Goal: Communication & Community: Answer question/provide support

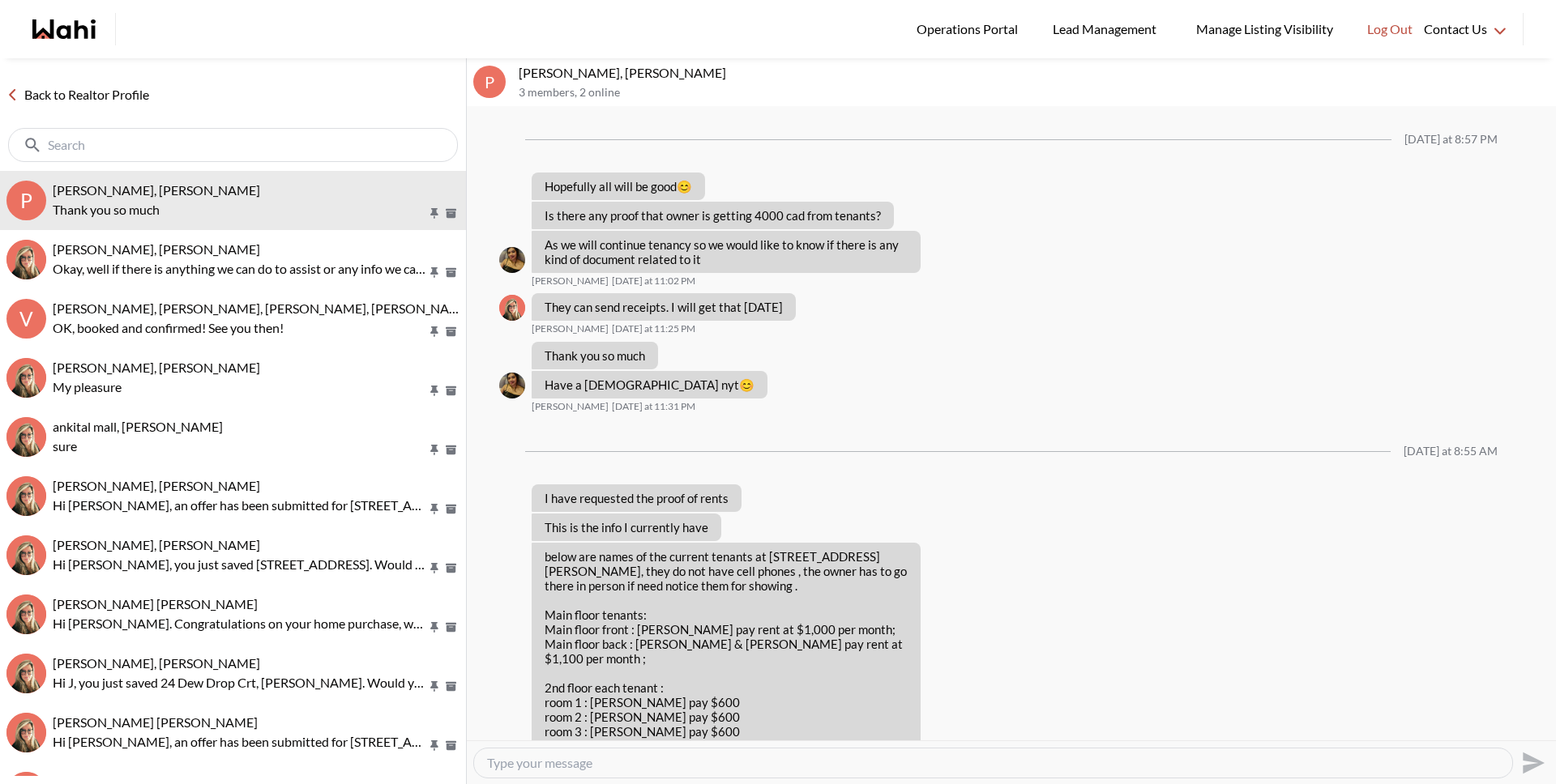
scroll to position [914, 0]
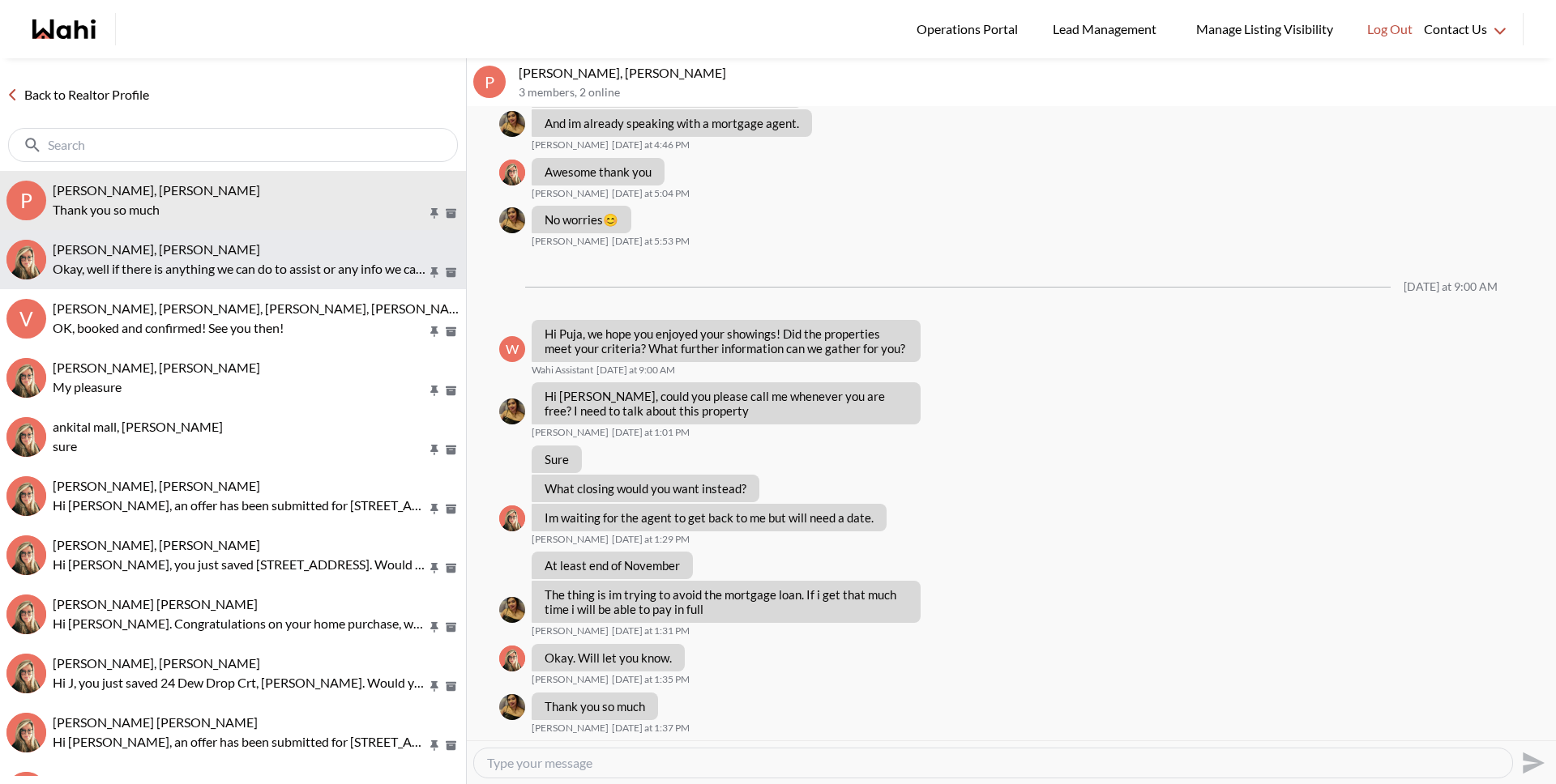
click at [228, 269] on p "Okay, well if there is anything we can do to assist or any info we can gather f…" at bounding box center [240, 269] width 375 height 20
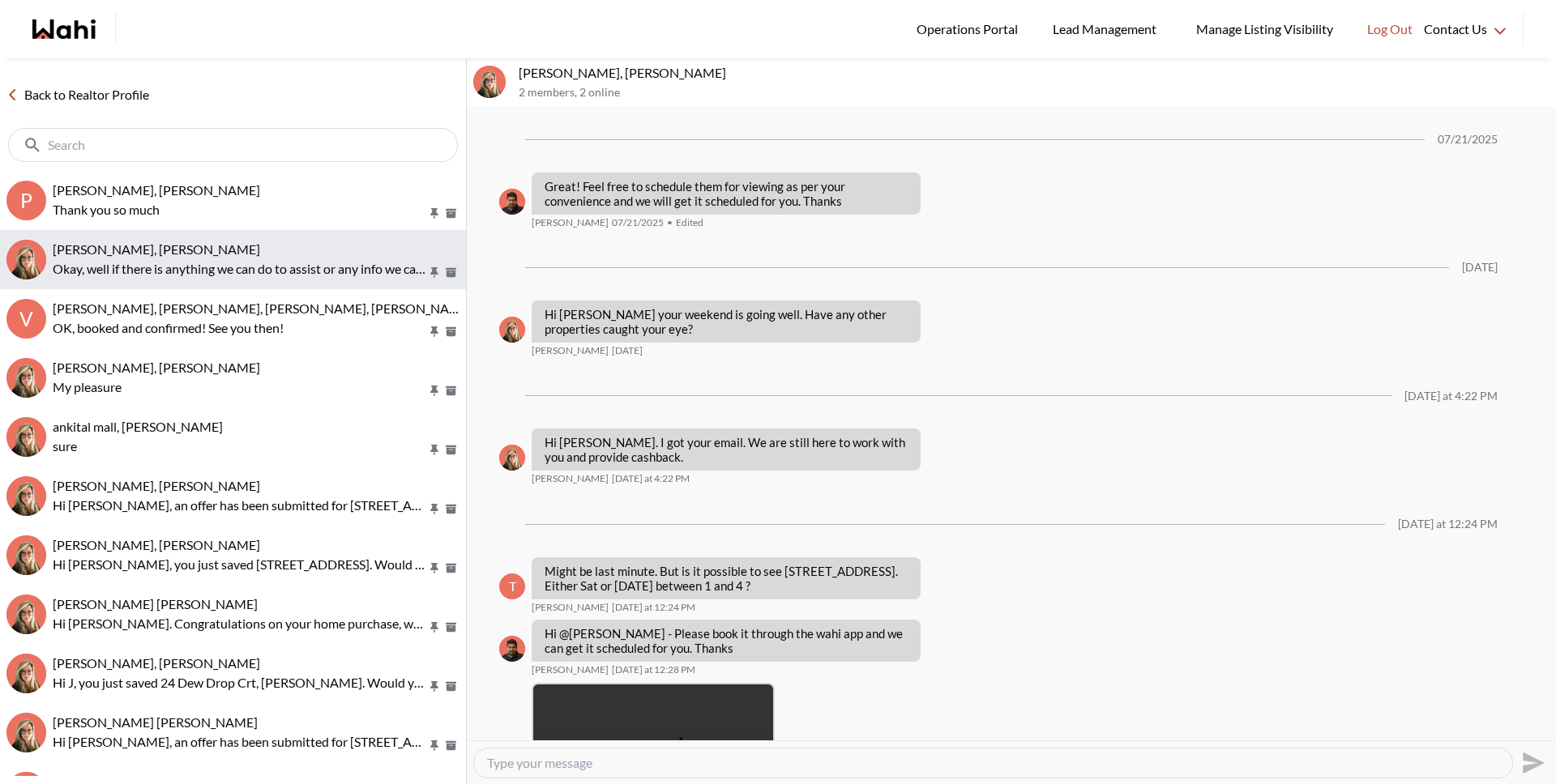
scroll to position [1361, 0]
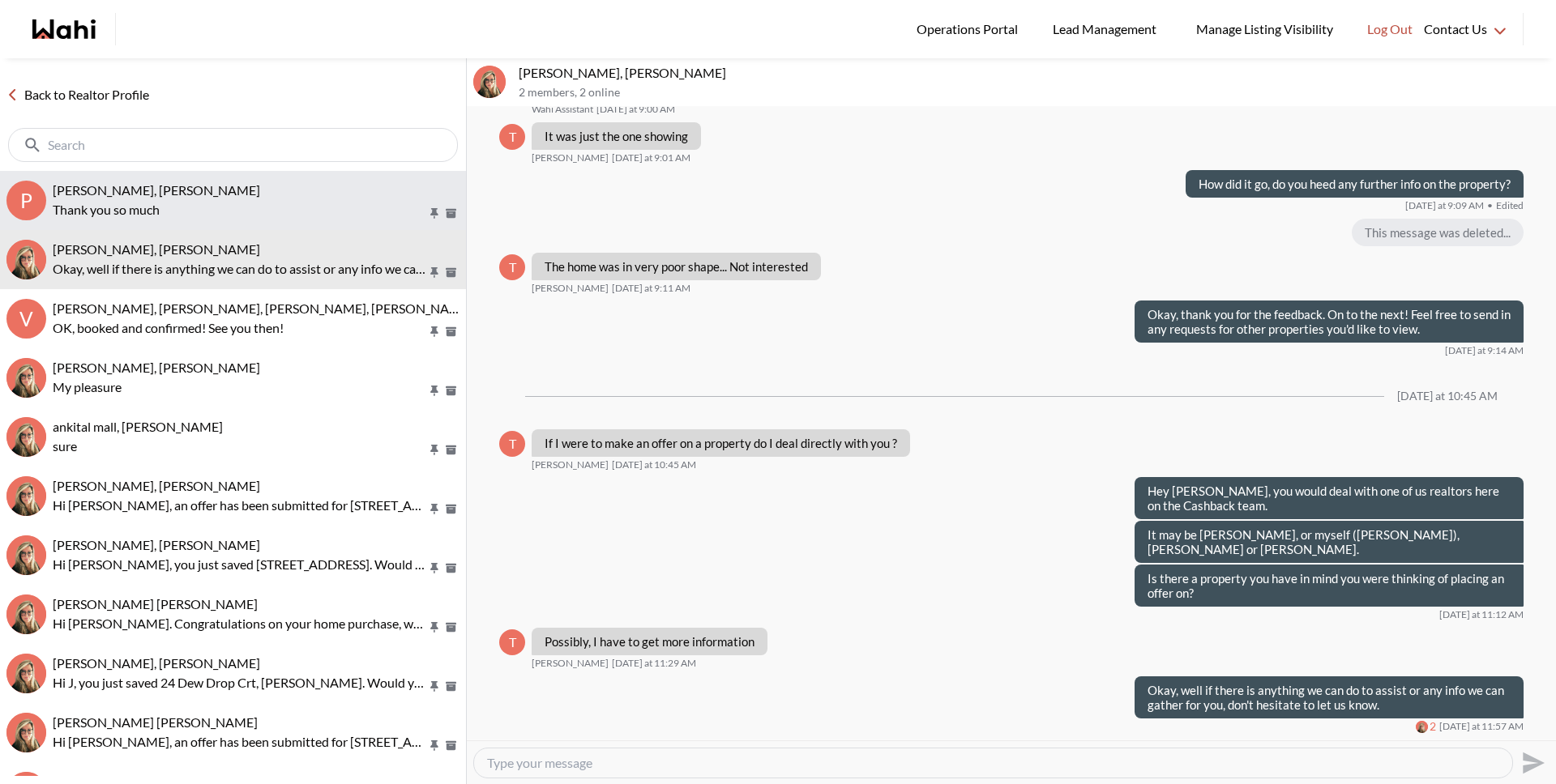
click at [248, 220] on button "P [PERSON_NAME], [PERSON_NAME] Thank you so much" at bounding box center [233, 200] width 466 height 59
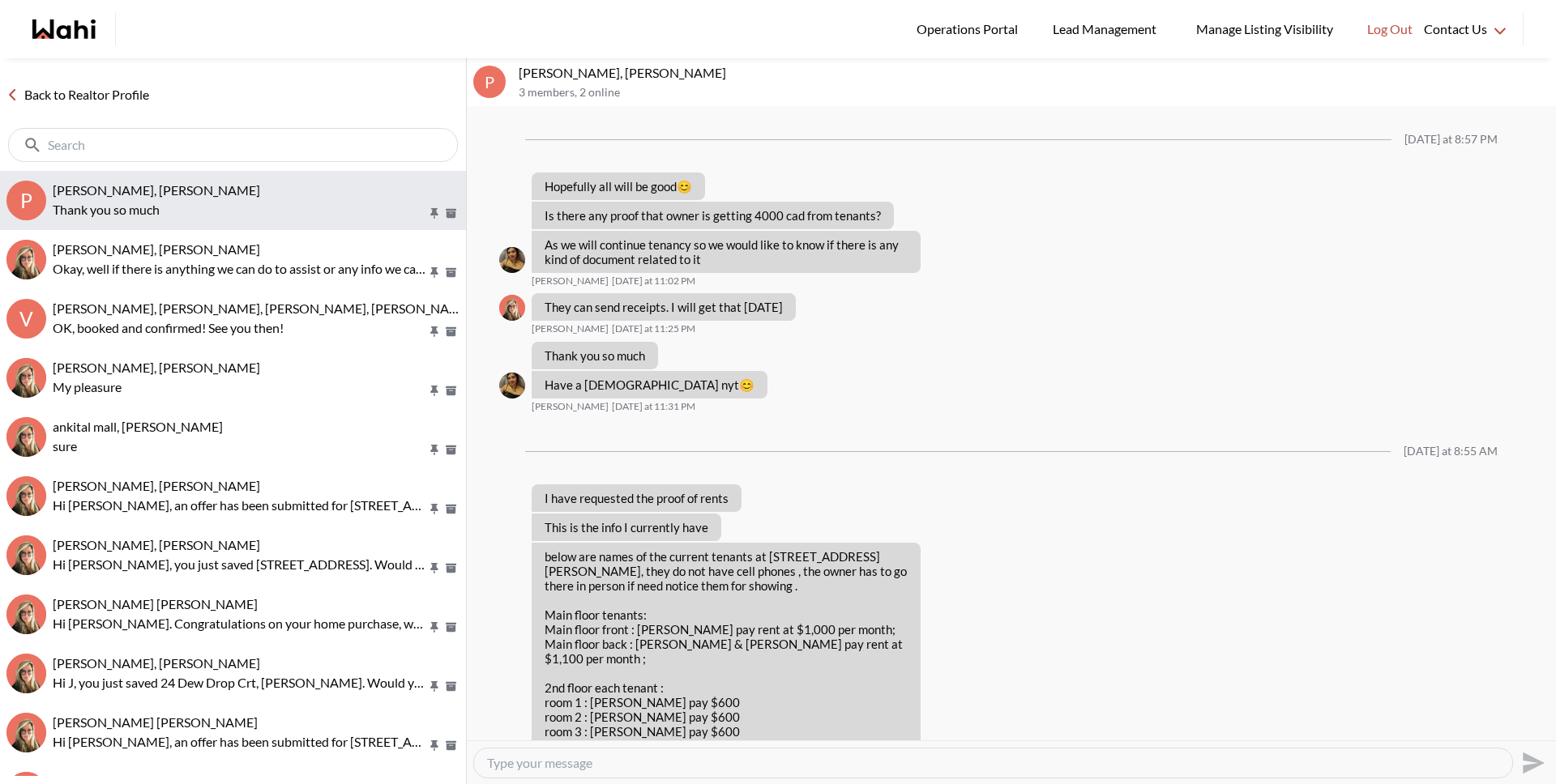
scroll to position [914, 0]
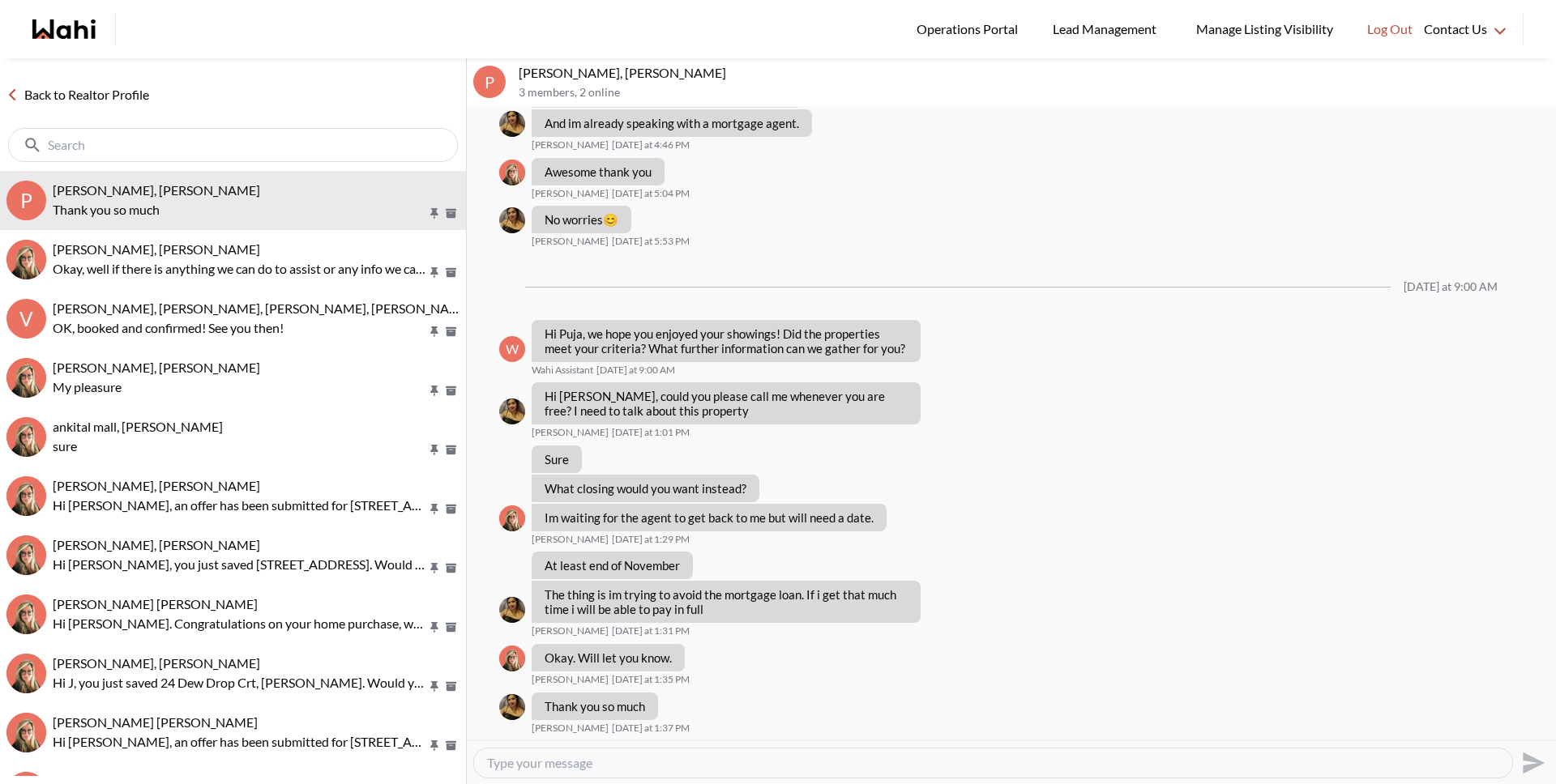
click at [137, 99] on link "Back to Realtor Profile" at bounding box center [78, 94] width 155 height 21
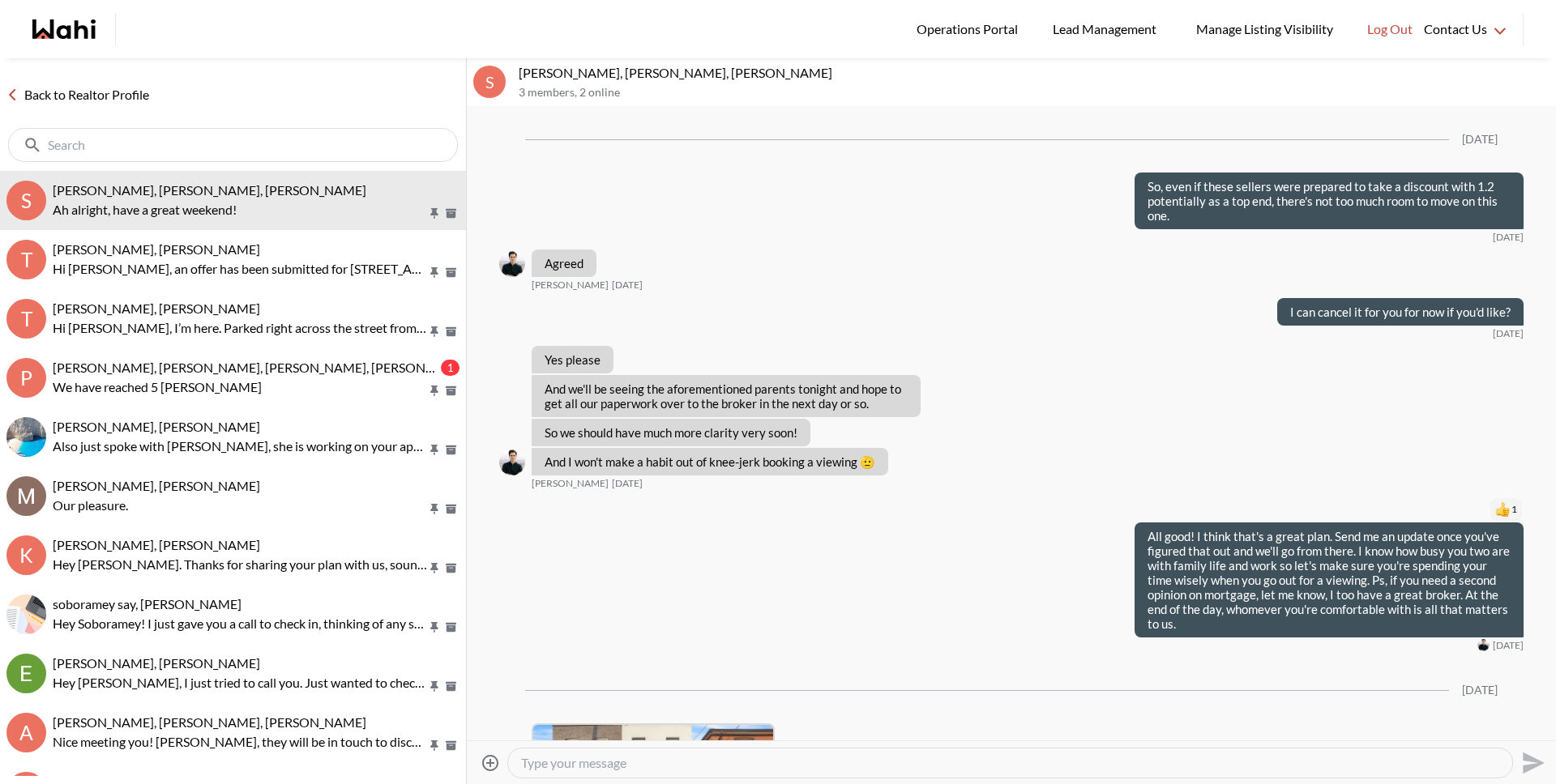
scroll to position [1697, 0]
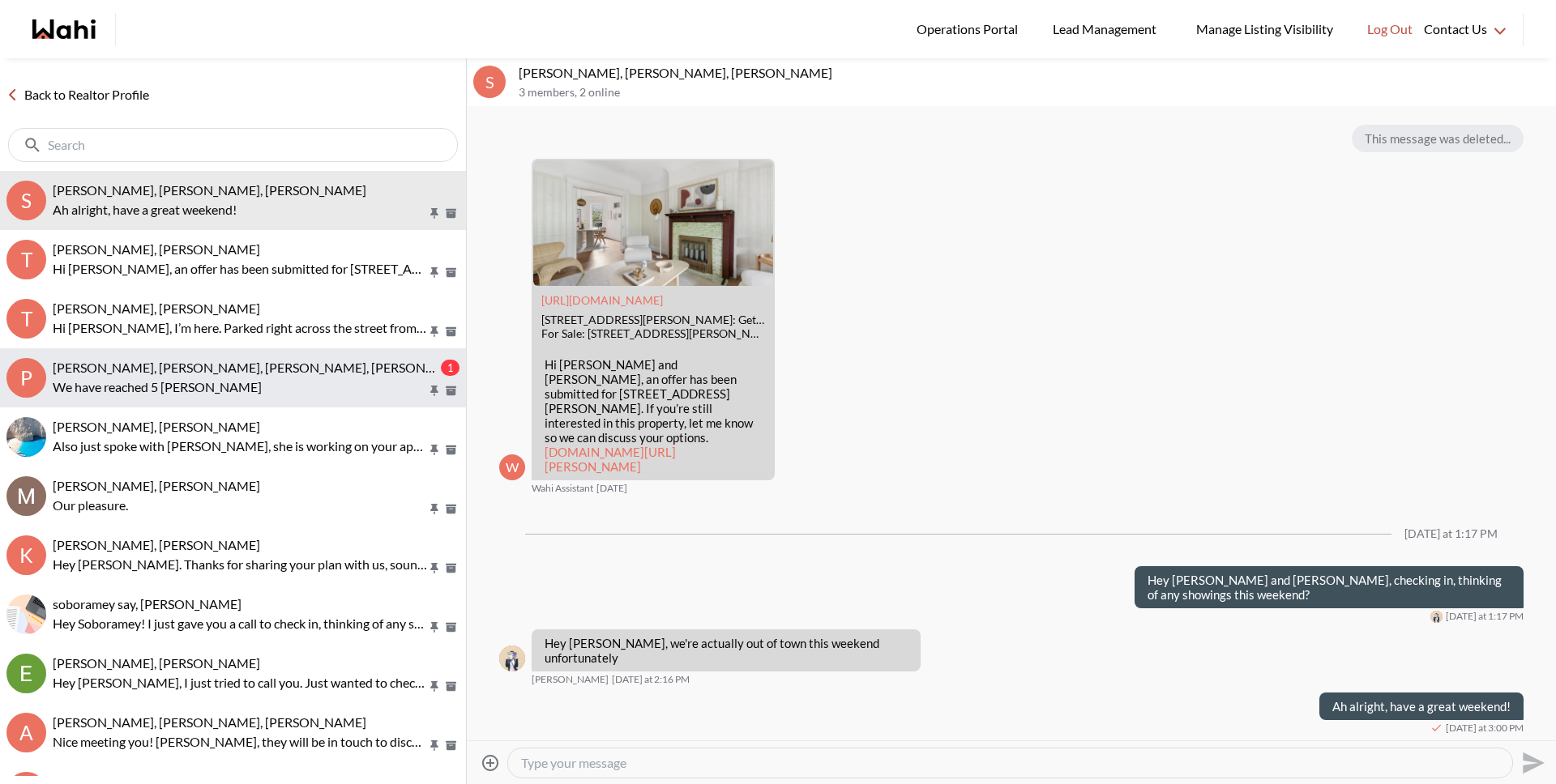
click at [210, 377] on p "We have reached 5 goulden" at bounding box center [240, 387] width 375 height 20
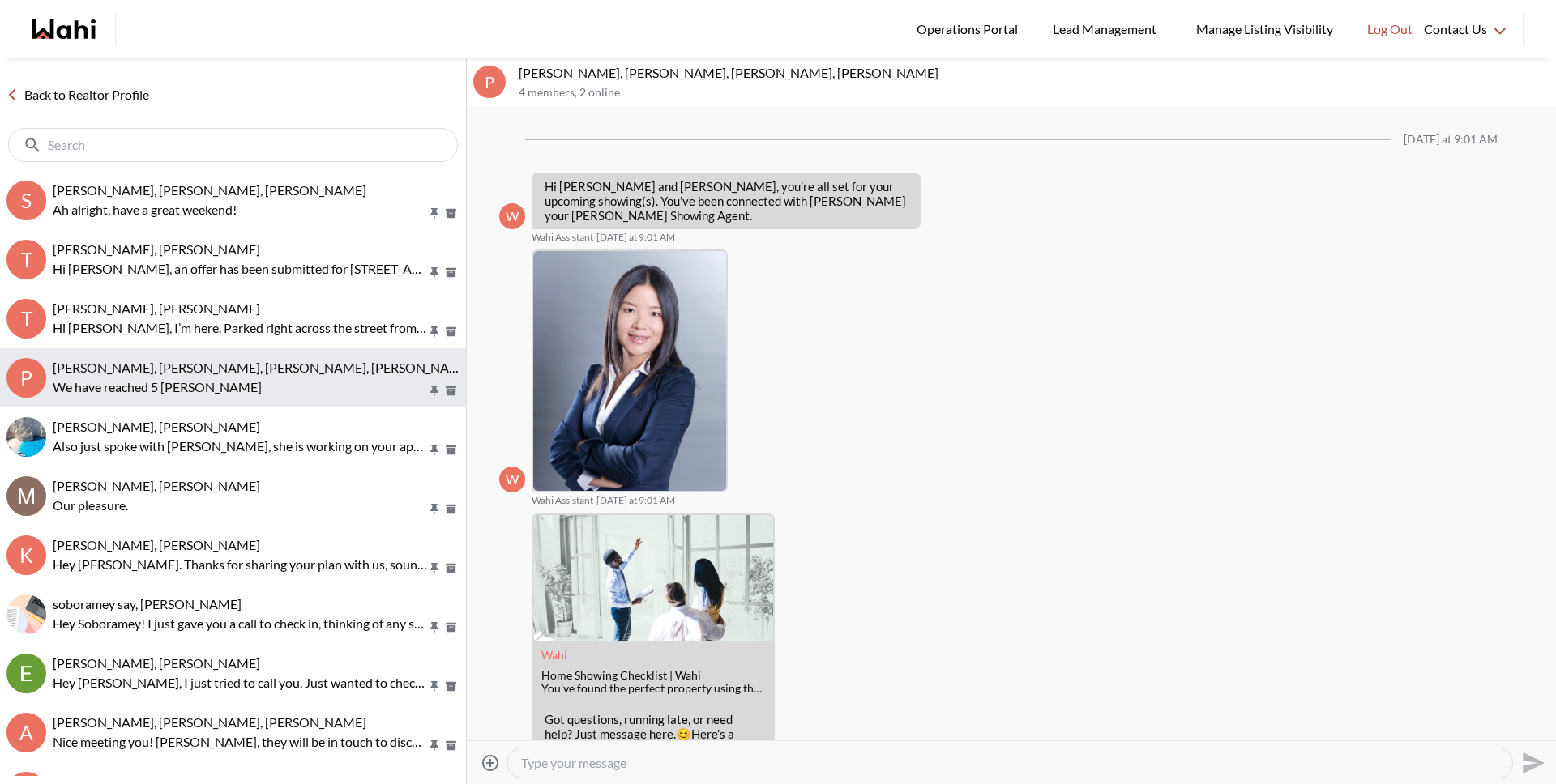
scroll to position [681, 0]
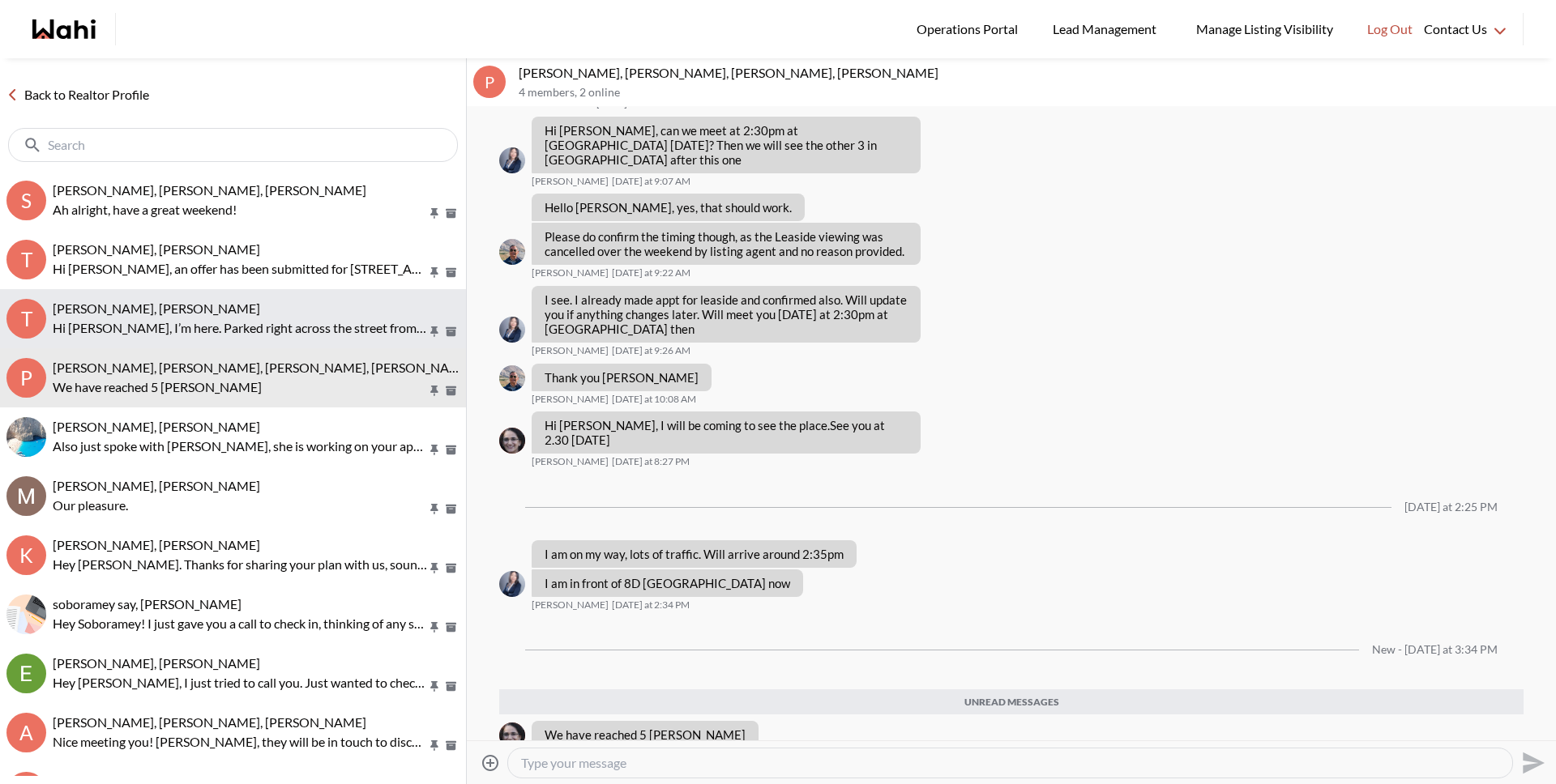
click at [212, 329] on p "Hi Tanya, I’m here. Parked right across the street from the house. I will meet …" at bounding box center [240, 328] width 375 height 20
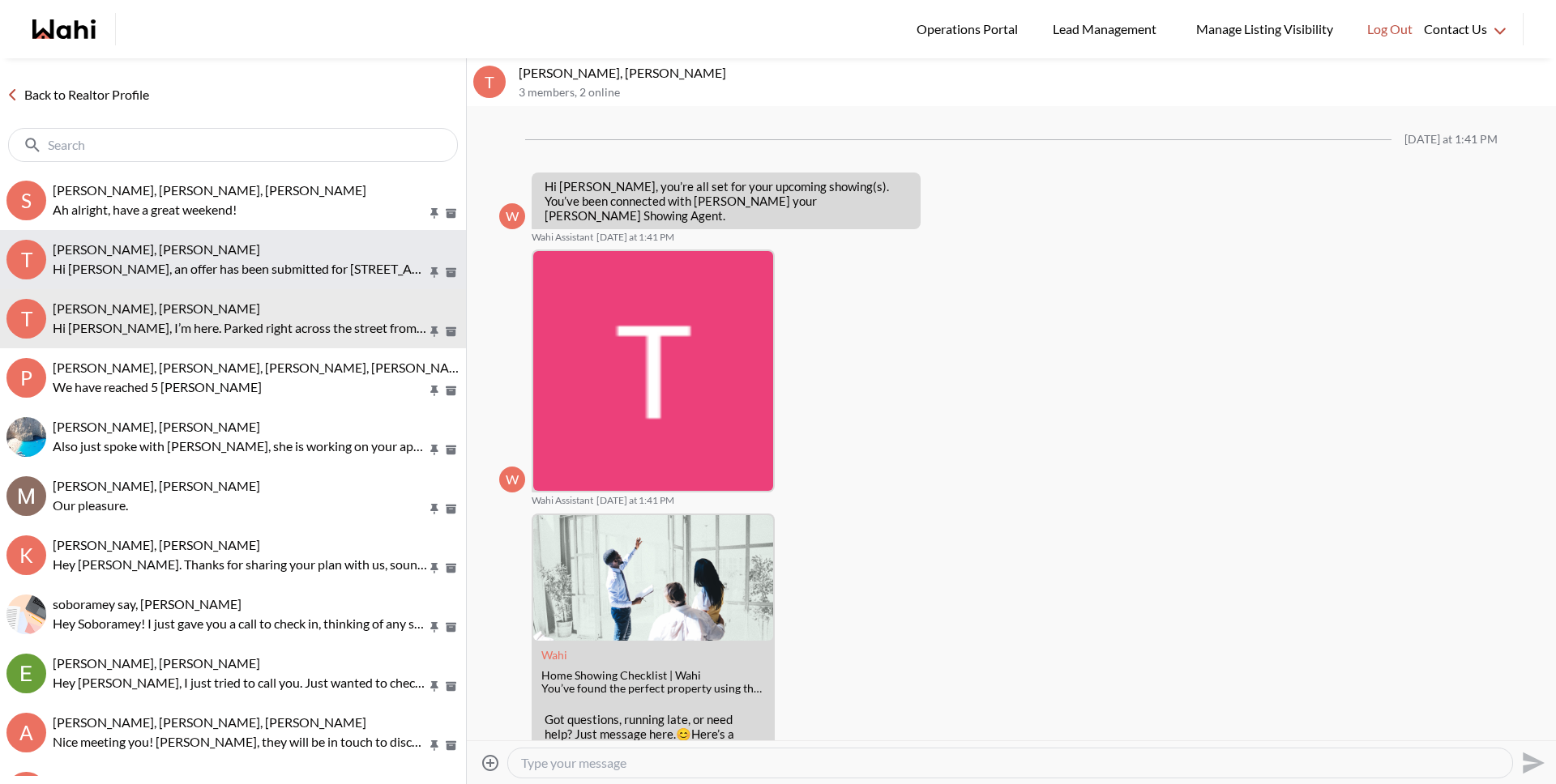
scroll to position [798, 0]
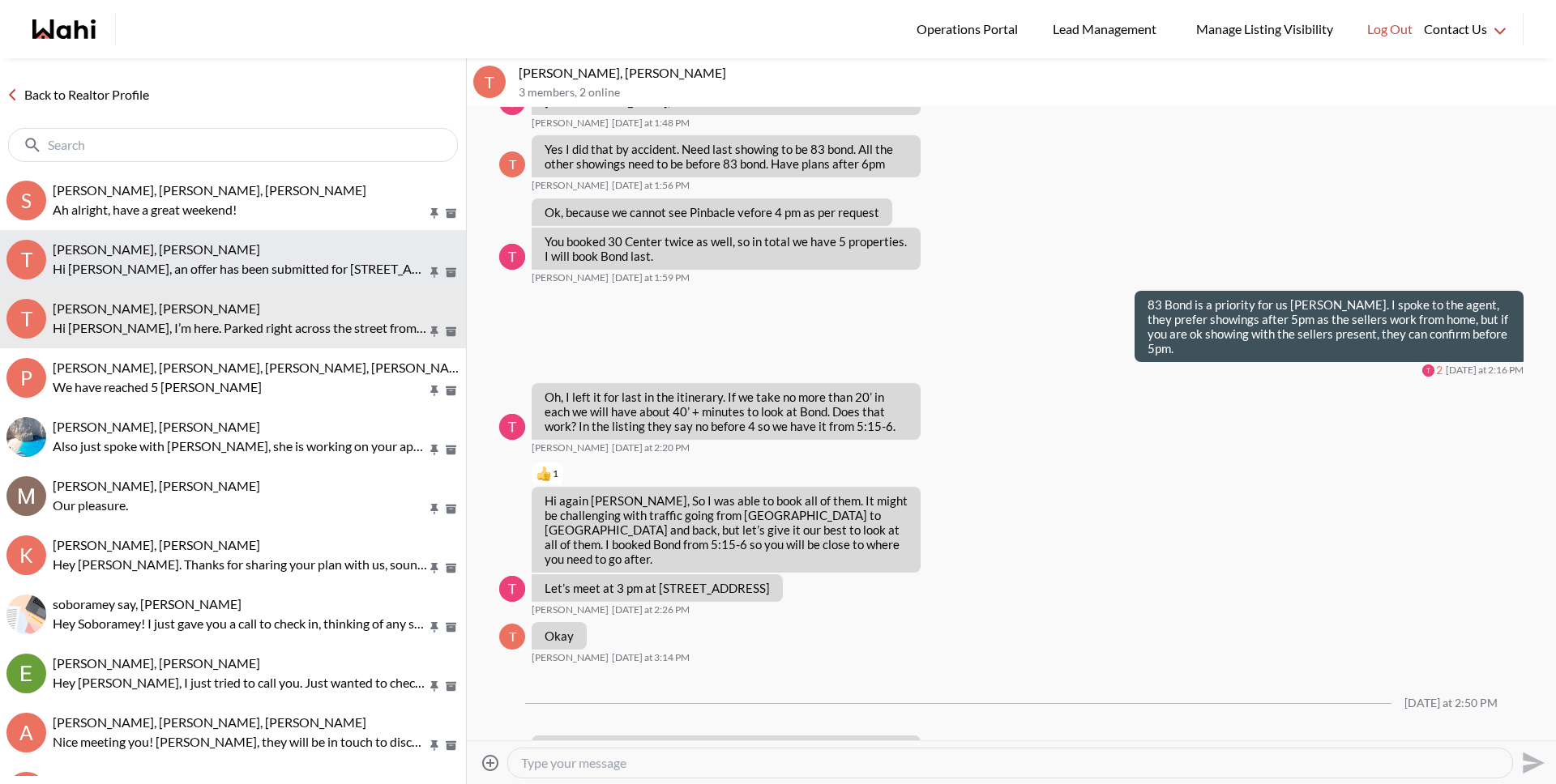
click at [211, 260] on p "Hi Tanya, an offer has been submitted for 105 Pinnacle Dr #94, Kitchener, Ontar…" at bounding box center [240, 269] width 375 height 20
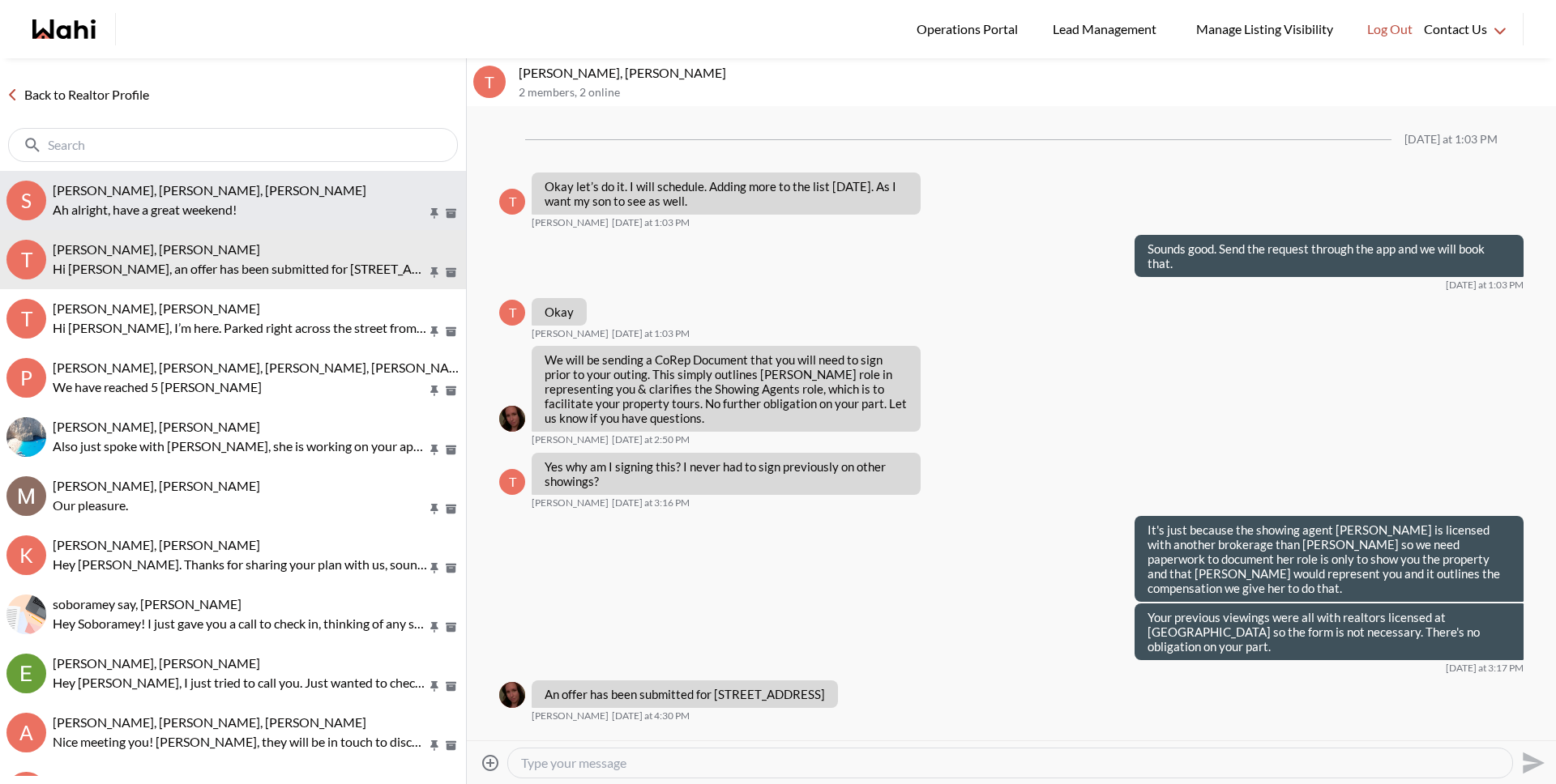
scroll to position [1455, 0]
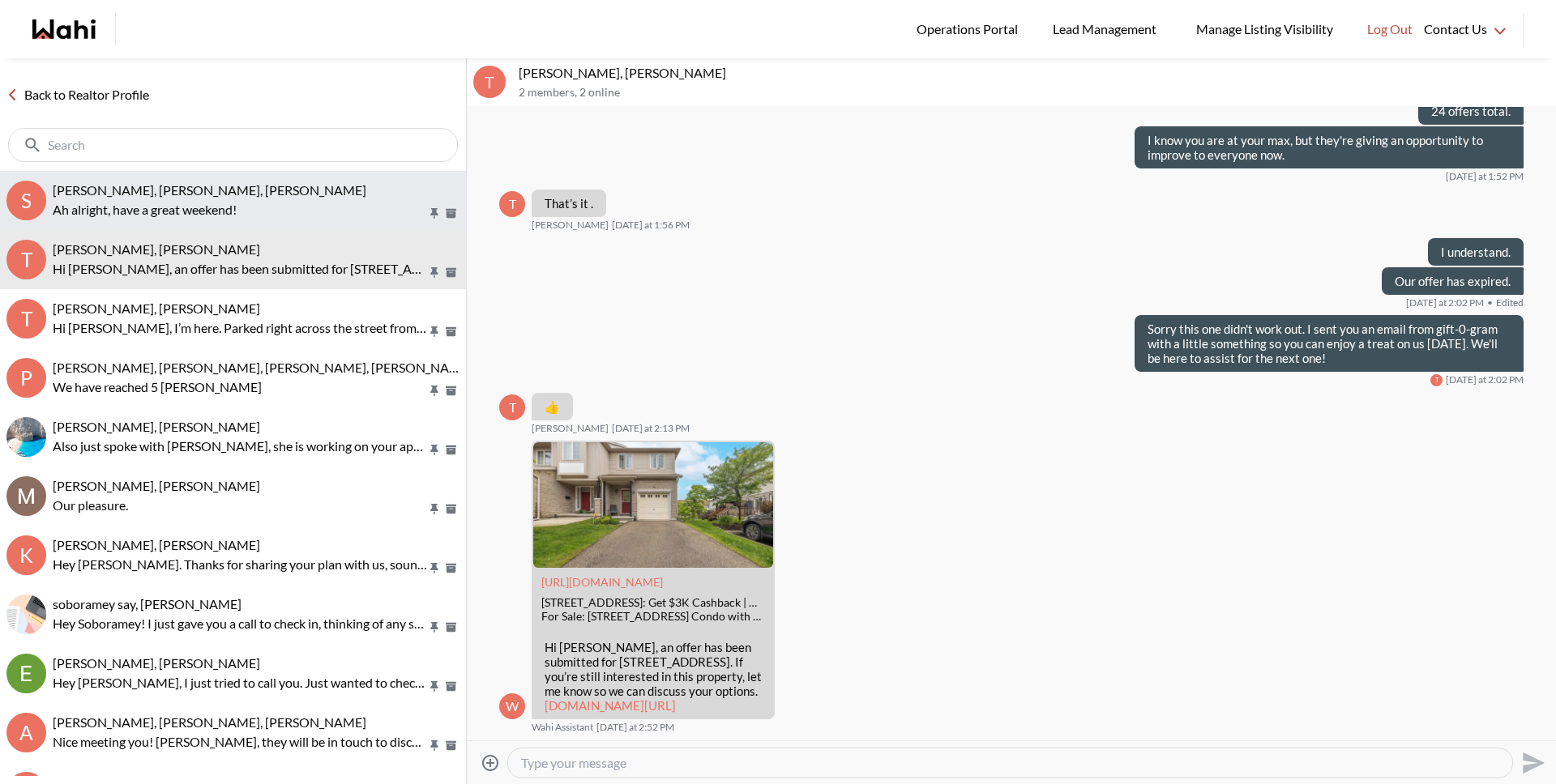
click at [201, 200] on p "Ah alright, have a great weekend!" at bounding box center [240, 210] width 375 height 20
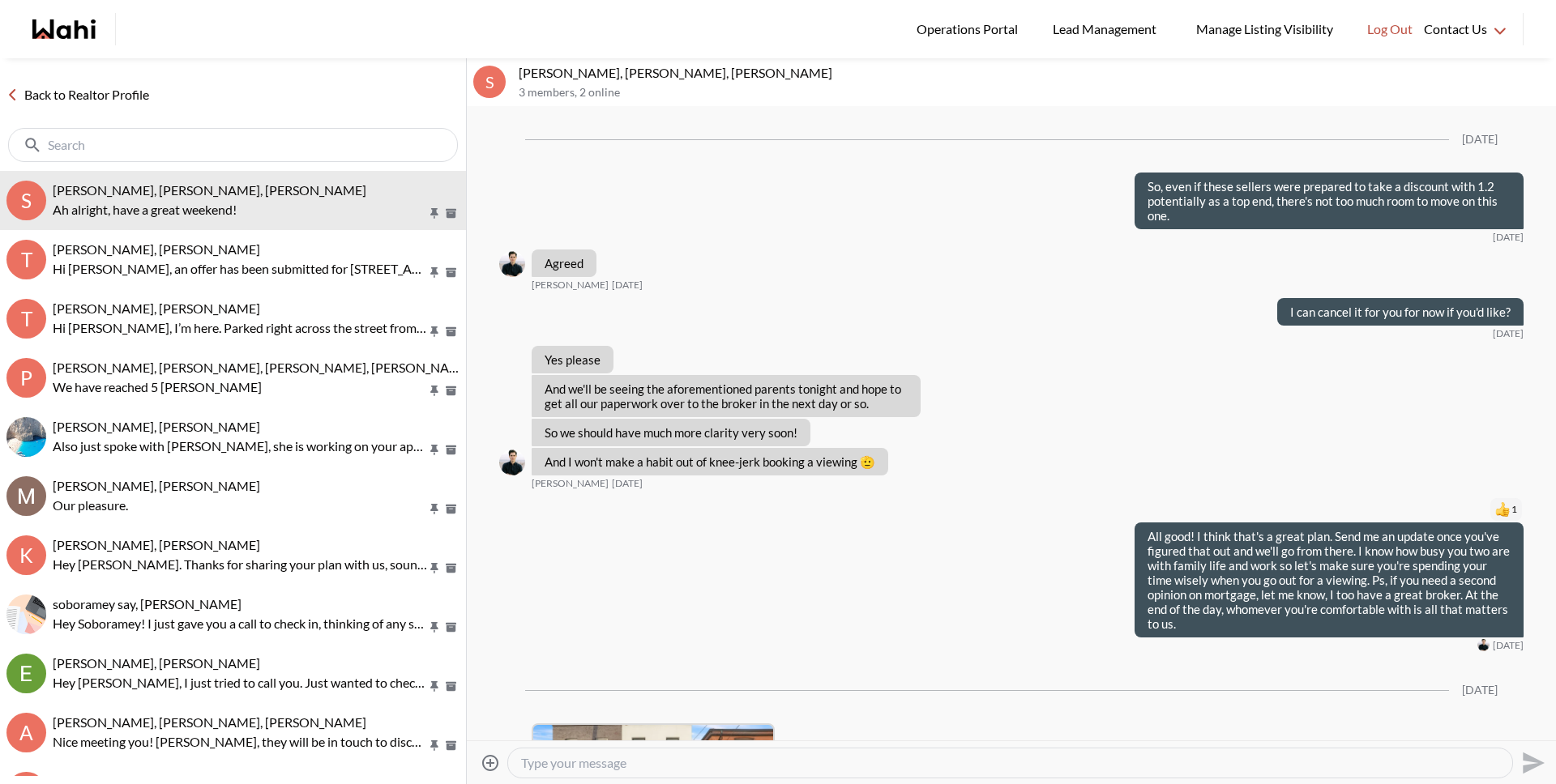
scroll to position [1697, 0]
